Goal: Transaction & Acquisition: Purchase product/service

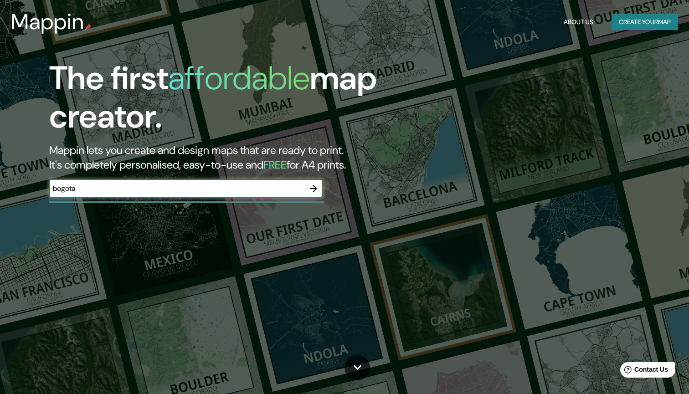
type input "bogota"
click at [315, 189] on icon "button" at bounding box center [313, 188] width 7 height 7
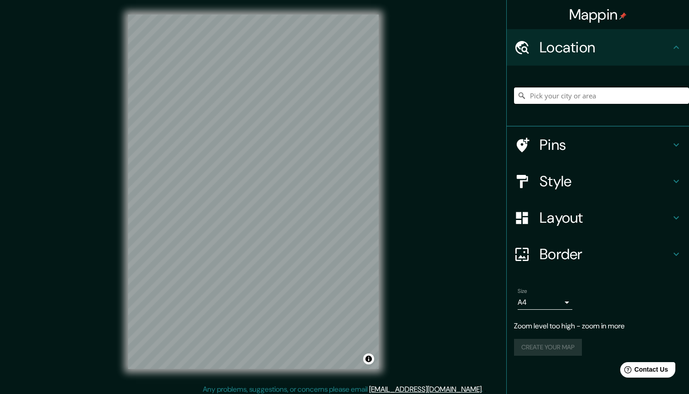
click at [571, 97] on input "Pick your city or area" at bounding box center [601, 95] width 175 height 16
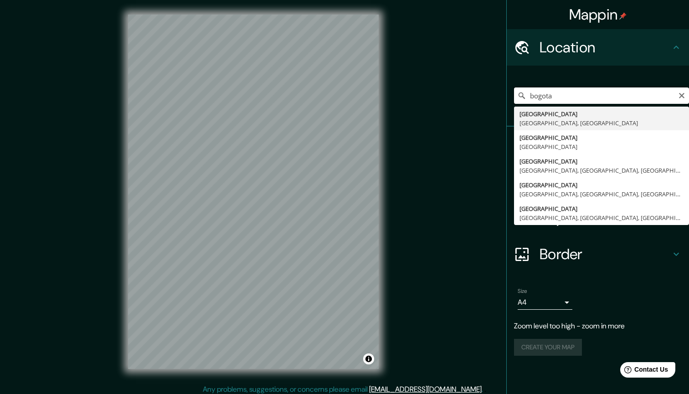
type input "[GEOGRAPHIC_DATA], [GEOGRAPHIC_DATA]"
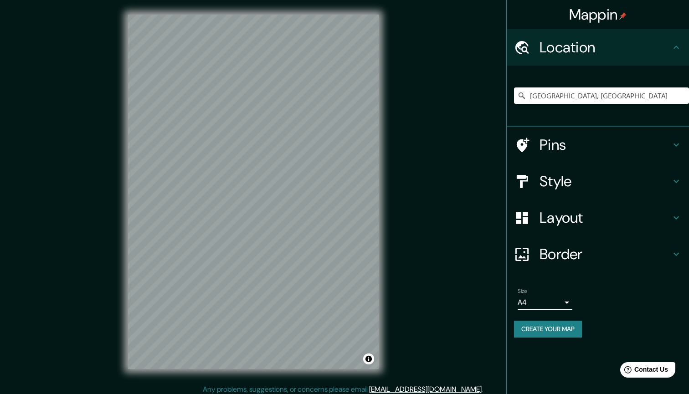
click at [565, 298] on body "Mappin Location [GEOGRAPHIC_DATA], [GEOGRAPHIC_DATA] [GEOGRAPHIC_DATA] [GEOGRAP…" at bounding box center [344, 197] width 689 height 394
click at [543, 338] on li "A3" at bounding box center [545, 336] width 55 height 16
click at [556, 300] on body "Mappin Location [GEOGRAPHIC_DATA], [GEOGRAPHIC_DATA] [GEOGRAPHIC_DATA] [GEOGRAP…" at bounding box center [344, 197] width 689 height 394
click at [547, 352] on li "A1 ($2.50)" at bounding box center [545, 352] width 55 height 16
click at [559, 297] on body "Mappin Location [GEOGRAPHIC_DATA], [GEOGRAPHIC_DATA] [GEOGRAPHIC_DATA] [GEOGRAP…" at bounding box center [344, 197] width 689 height 394
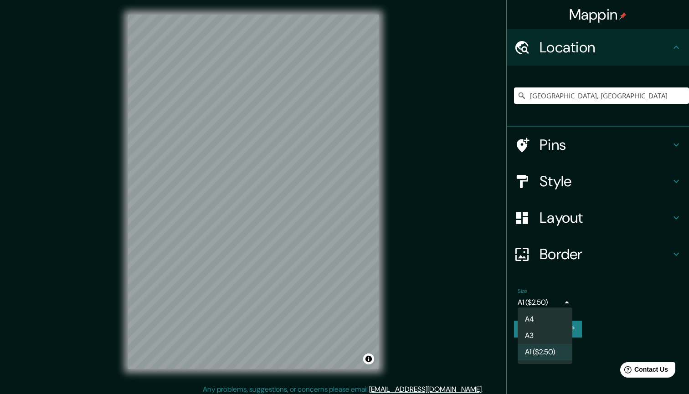
click at [542, 311] on ul "A4 A3 A1 ($2.50)" at bounding box center [545, 336] width 55 height 57
click at [540, 319] on li "A4" at bounding box center [545, 319] width 55 height 16
type input "single"
click at [574, 245] on h4 "Border" at bounding box center [605, 254] width 131 height 18
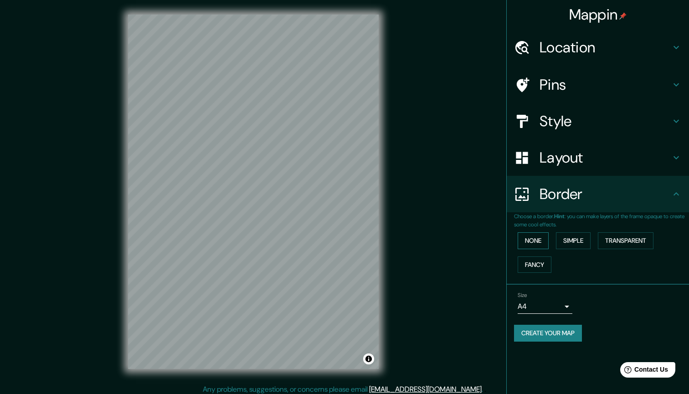
click at [546, 244] on button "None" at bounding box center [533, 240] width 31 height 17
click at [581, 236] on button "Simple" at bounding box center [573, 240] width 35 height 17
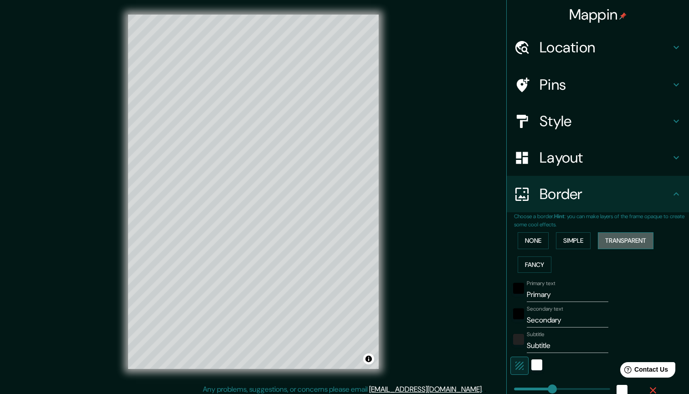
click at [623, 236] on button "Transparent" at bounding box center [626, 240] width 56 height 17
click at [567, 257] on div "None Simple Transparent Fancy" at bounding box center [601, 253] width 175 height 48
click at [551, 266] on button "Fancy" at bounding box center [535, 265] width 34 height 17
click at [547, 232] on button "None" at bounding box center [533, 240] width 31 height 17
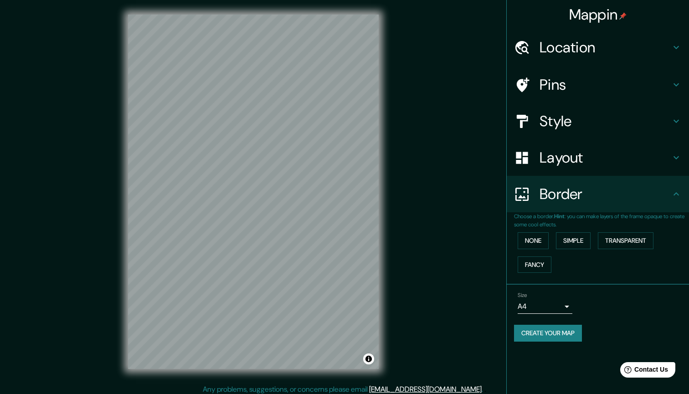
click at [577, 164] on h4 "Layout" at bounding box center [605, 158] width 131 height 18
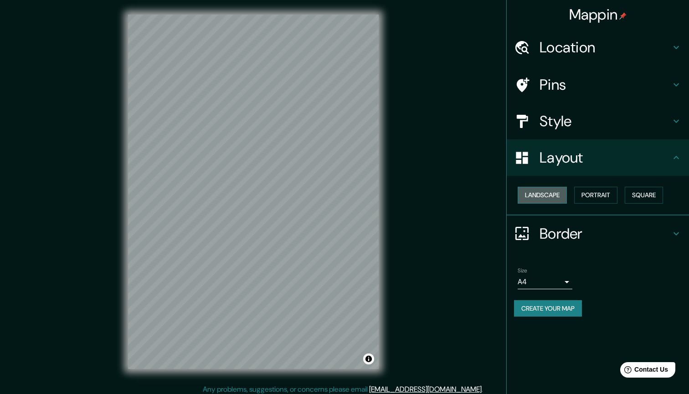
click at [554, 195] on button "Landscape" at bounding box center [542, 195] width 49 height 17
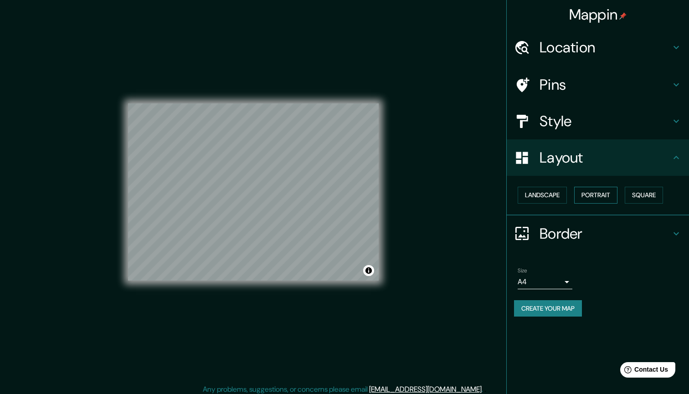
click at [596, 195] on button "Portrait" at bounding box center [595, 195] width 43 height 17
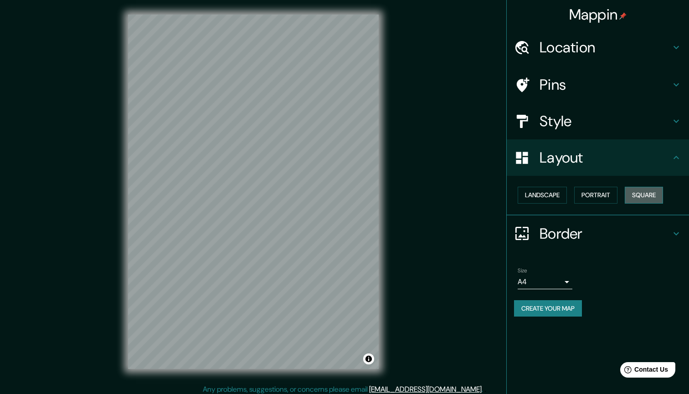
click at [653, 190] on button "Square" at bounding box center [644, 195] width 38 height 17
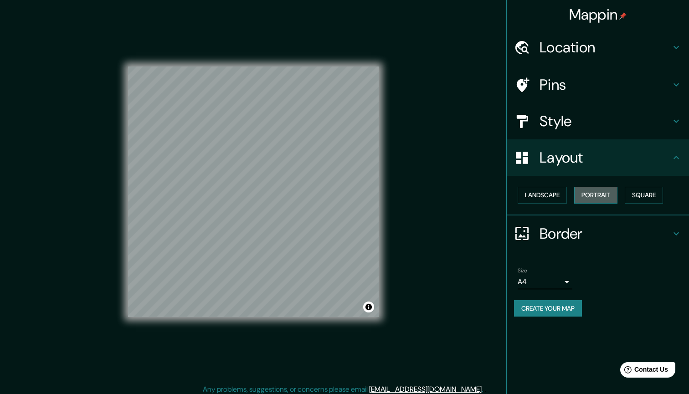
click at [606, 190] on button "Portrait" at bounding box center [595, 195] width 43 height 17
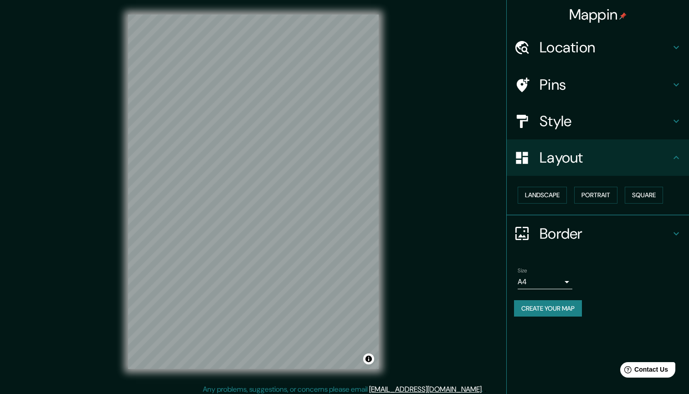
click at [595, 109] on div "Style" at bounding box center [598, 121] width 182 height 36
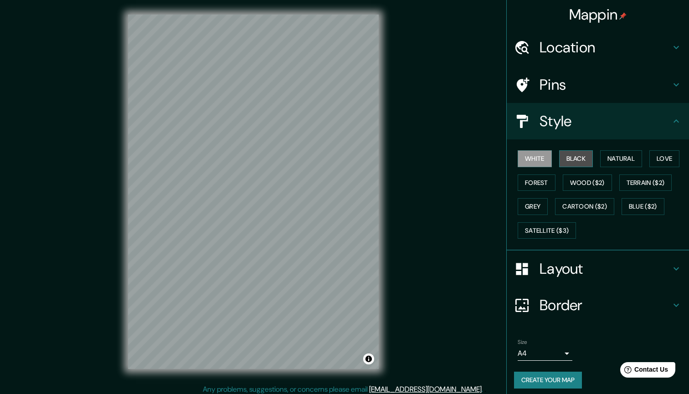
click at [571, 154] on button "Black" at bounding box center [576, 158] width 34 height 17
click at [607, 157] on button "Natural" at bounding box center [621, 158] width 42 height 17
click at [592, 156] on button "Black" at bounding box center [576, 158] width 34 height 17
click at [641, 159] on button "Natural" at bounding box center [621, 158] width 42 height 17
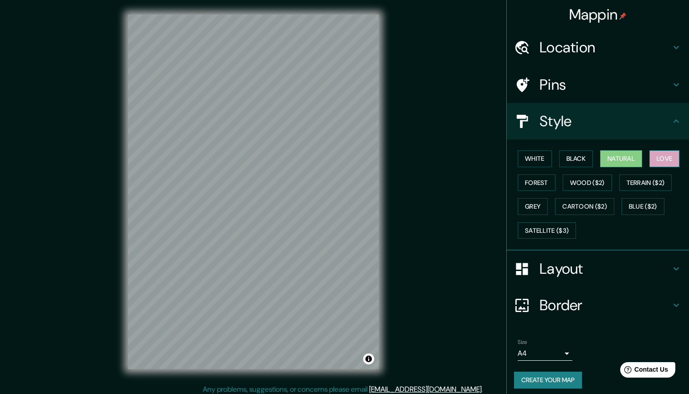
click at [668, 159] on button "Love" at bounding box center [664, 158] width 30 height 17
click at [546, 180] on button "Forest" at bounding box center [537, 183] width 38 height 17
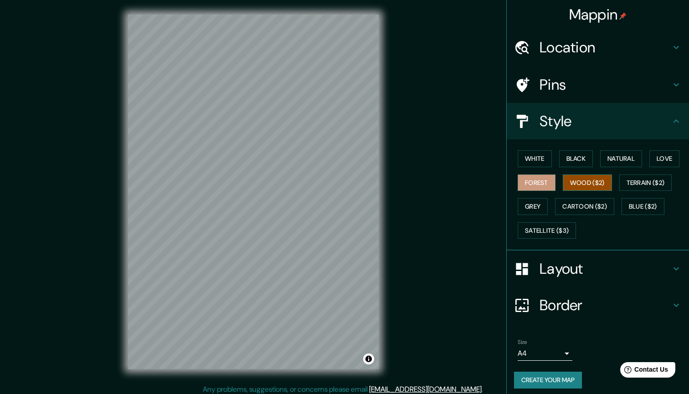
click at [583, 181] on button "Wood ($2)" at bounding box center [587, 183] width 49 height 17
click at [639, 181] on button "Terrain ($2)" at bounding box center [645, 183] width 53 height 17
click at [550, 209] on div "White Black Natural Love Forest Wood ($2) Terrain ($2) Grey Cartoon ($2) Blue (…" at bounding box center [601, 195] width 175 height 96
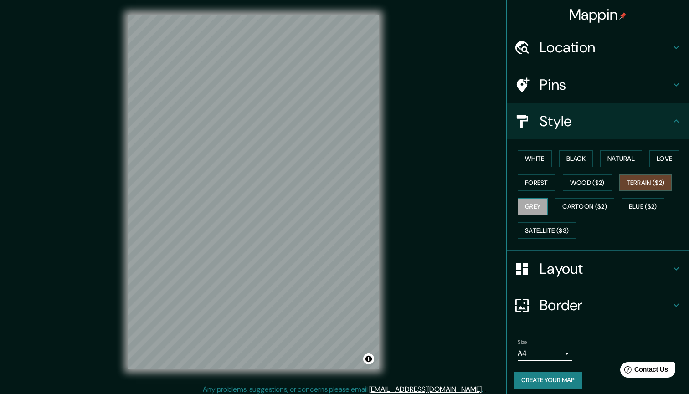
click at [524, 208] on button "Grey" at bounding box center [533, 206] width 30 height 17
click at [585, 208] on button "Cartoon ($2)" at bounding box center [584, 206] width 59 height 17
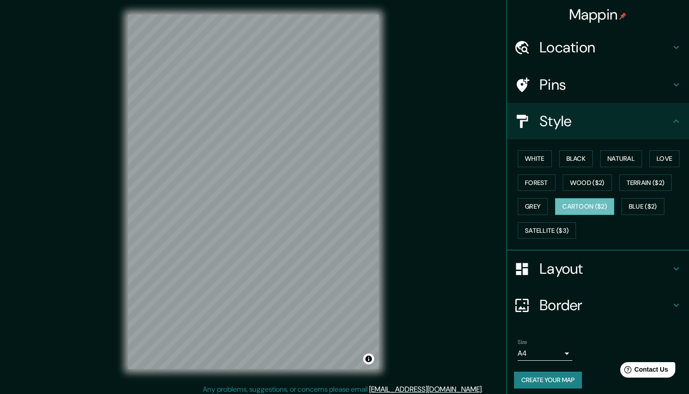
click at [627, 213] on div "White Black Natural Love Forest Wood ($2) Terrain ($2) Grey Cartoon ($2) Blue (…" at bounding box center [601, 195] width 175 height 96
click at [643, 210] on button "Blue ($2)" at bounding box center [643, 206] width 43 height 17
click at [598, 76] on h4 "Pins" at bounding box center [605, 85] width 131 height 18
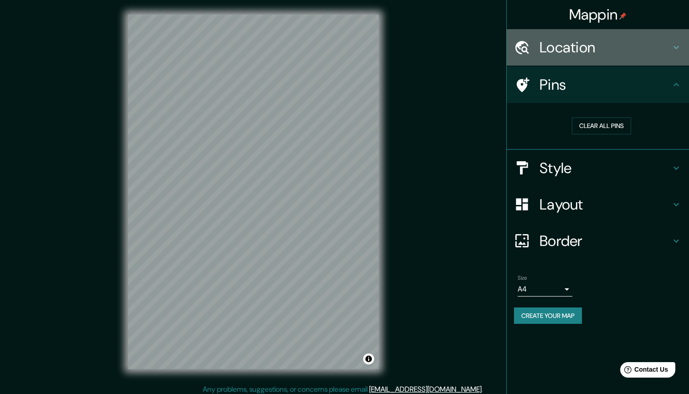
click at [608, 52] on h4 "Location" at bounding box center [605, 47] width 131 height 18
